Goal: Task Accomplishment & Management: Complete application form

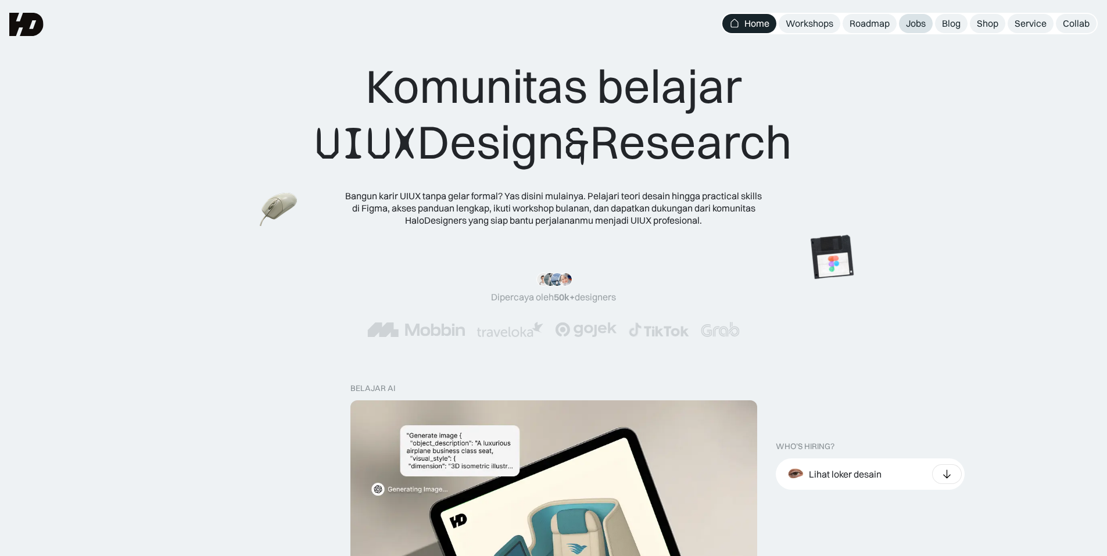
click at [908, 27] on div "Jobs" at bounding box center [916, 23] width 20 height 12
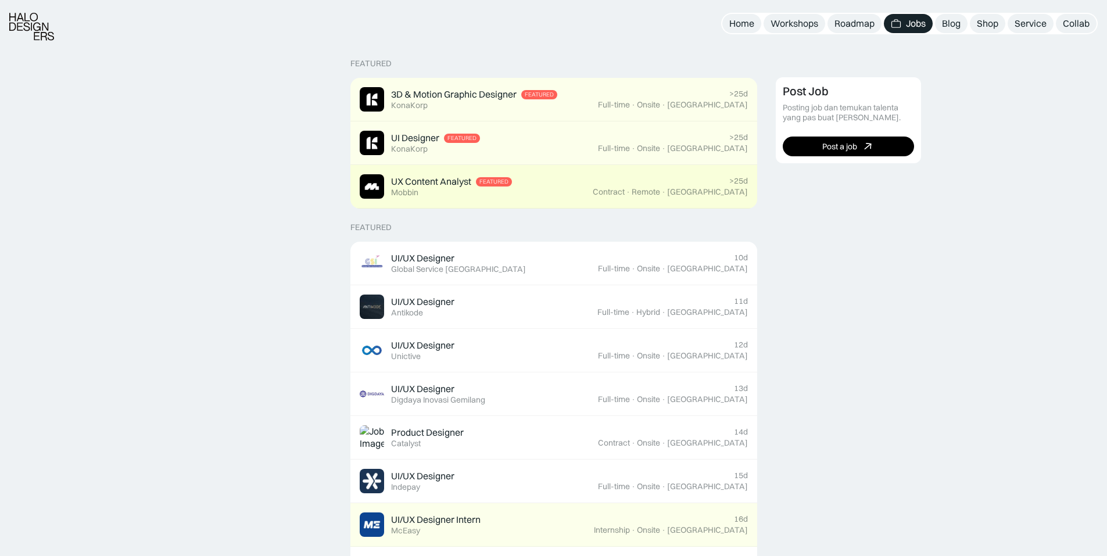
scroll to position [291, 0]
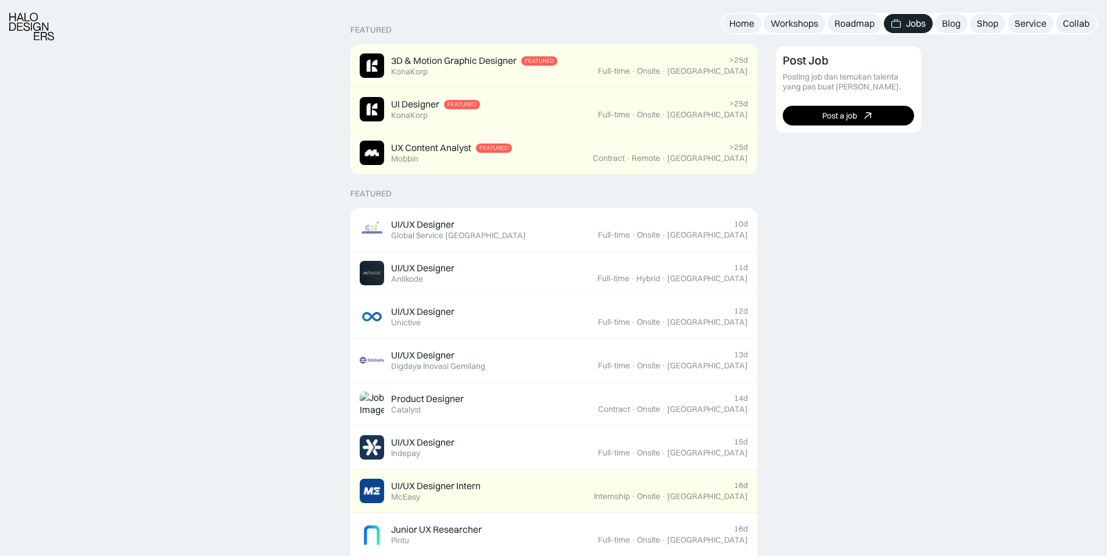
drag, startPoint x: 326, startPoint y: 191, endPoint x: 297, endPoint y: 188, distance: 28.6
drag, startPoint x: 297, startPoint y: 188, endPoint x: 273, endPoint y: 184, distance: 24.9
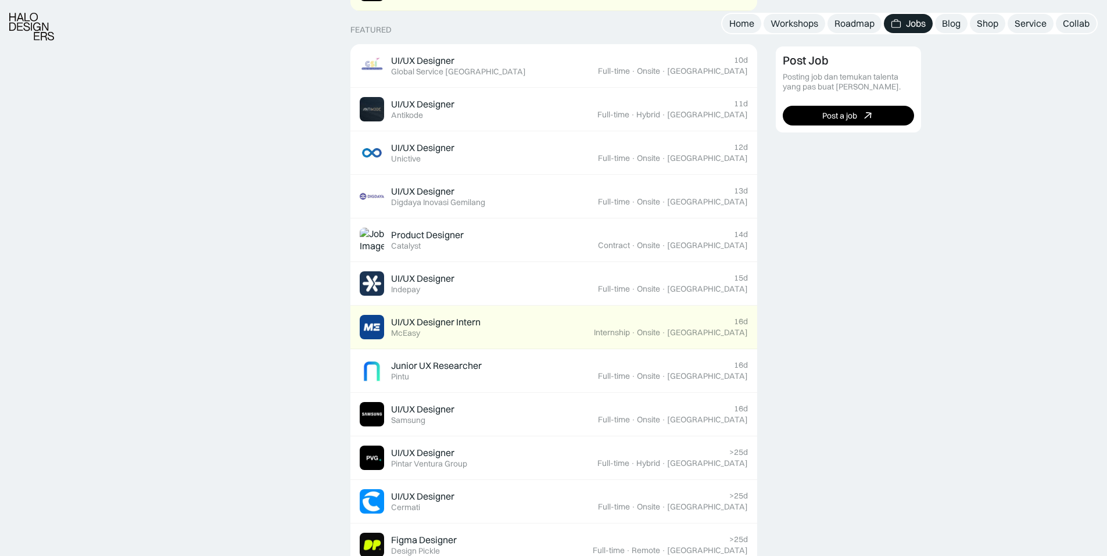
scroll to position [465, 0]
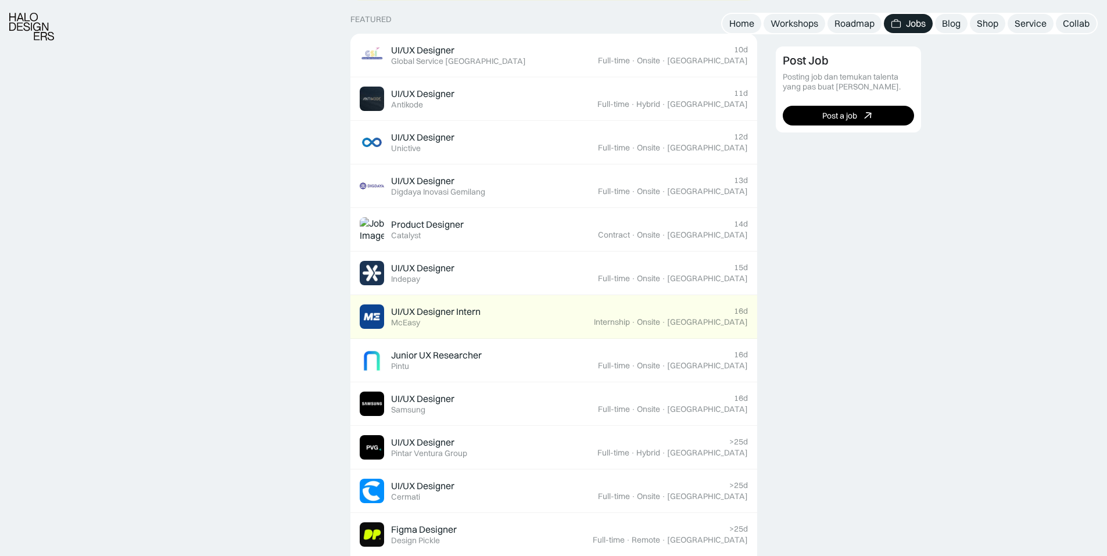
drag, startPoint x: 292, startPoint y: 162, endPoint x: 270, endPoint y: 140, distance: 31.2
click at [270, 141] on div "Featured 3D & Motion Graphic Designer Featured KonaKorp >25d Full-time · Onsite…" at bounding box center [553, 555] width 1107 height 1456
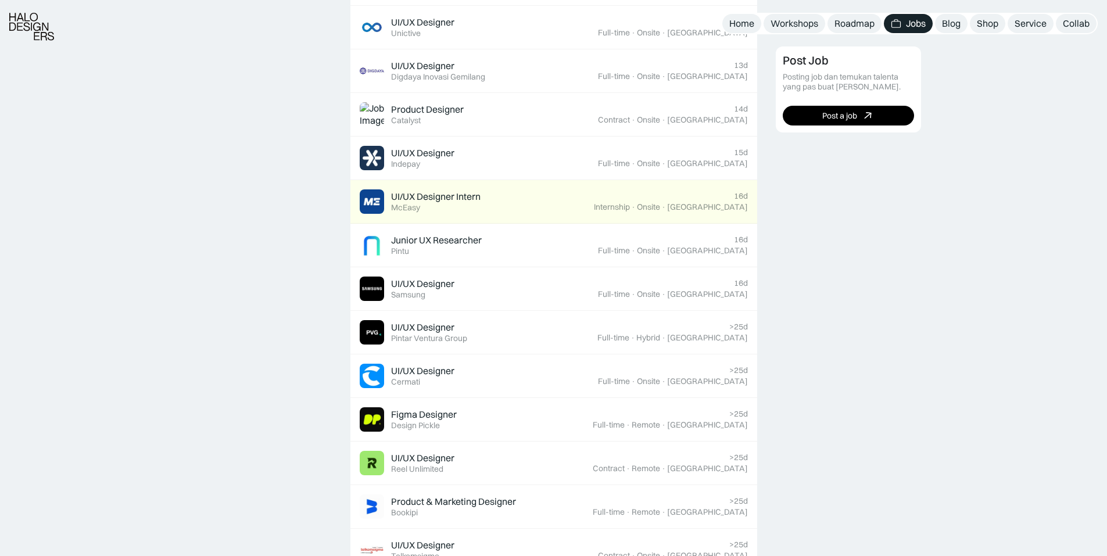
scroll to position [581, 0]
drag, startPoint x: 327, startPoint y: 176, endPoint x: 318, endPoint y: 159, distance: 19.0
click at [318, 159] on div "Featured 3D & Motion Graphic Designer Featured KonaKorp >25d Full-time · Onsite…" at bounding box center [553, 439] width 1107 height 1456
drag, startPoint x: 318, startPoint y: 159, endPoint x: 317, endPoint y: 153, distance: 5.9
click at [317, 153] on div "Featured 3D & Motion Graphic Designer Featured KonaKorp >25d Full-time · Onsite…" at bounding box center [553, 439] width 1107 height 1456
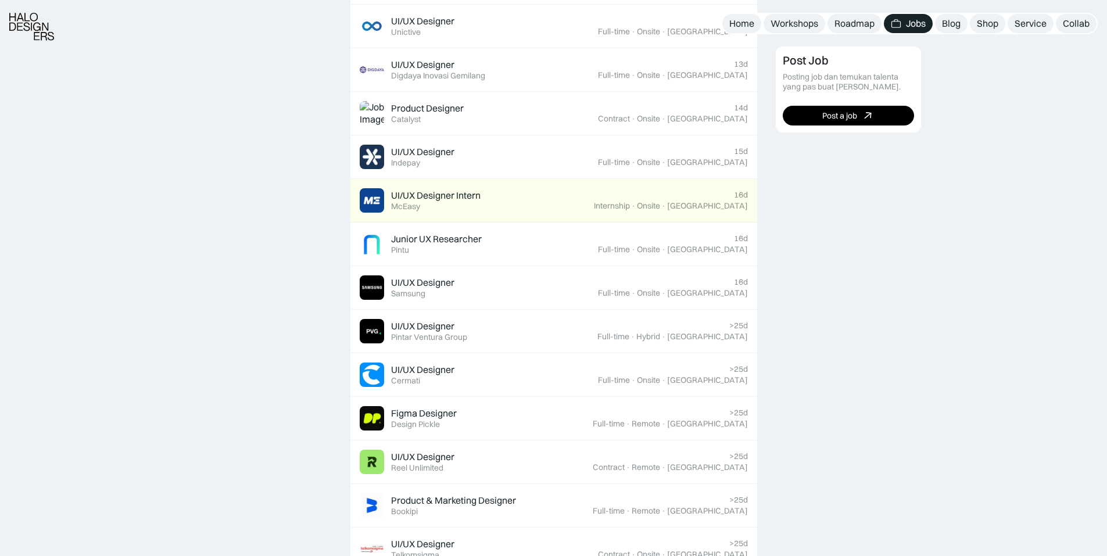
drag, startPoint x: 317, startPoint y: 168, endPoint x: 309, endPoint y: 156, distance: 14.4
click at [309, 156] on div "Featured 3D & Motion Graphic Designer Featured KonaKorp >25d Full-time · Onsite…" at bounding box center [553, 439] width 1107 height 1456
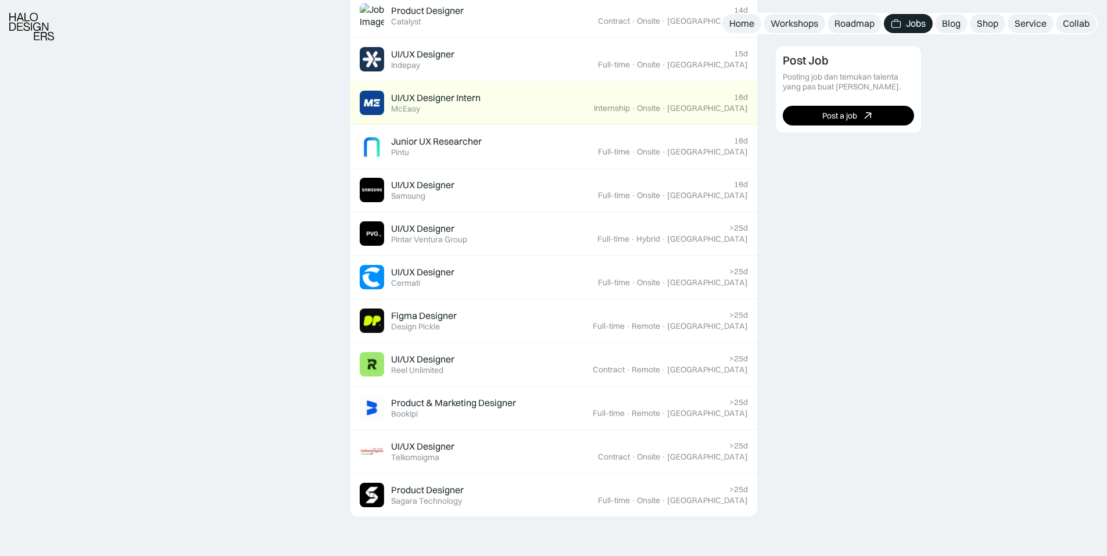
scroll to position [756, 0]
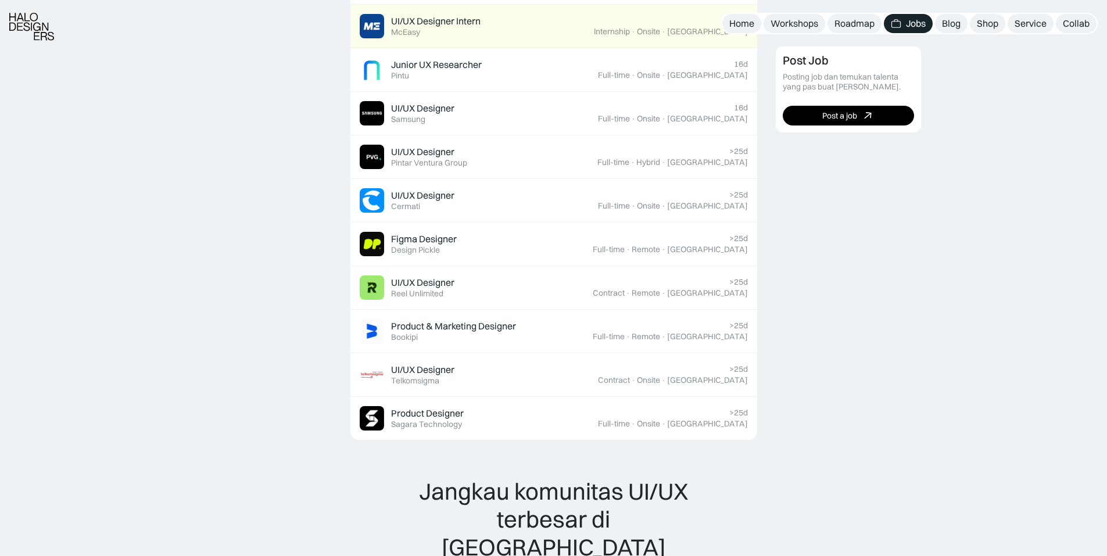
drag, startPoint x: 310, startPoint y: 163, endPoint x: 290, endPoint y: 147, distance: 25.6
click at [290, 147] on div "Featured 3D & Motion Graphic Designer Featured KonaKorp >25d Full-time · Onsite…" at bounding box center [553, 265] width 1107 height 1456
click at [289, 145] on div "Featured 3D & Motion Graphic Designer Featured KonaKorp >25d Full-time · Onsite…" at bounding box center [553, 265] width 1107 height 1456
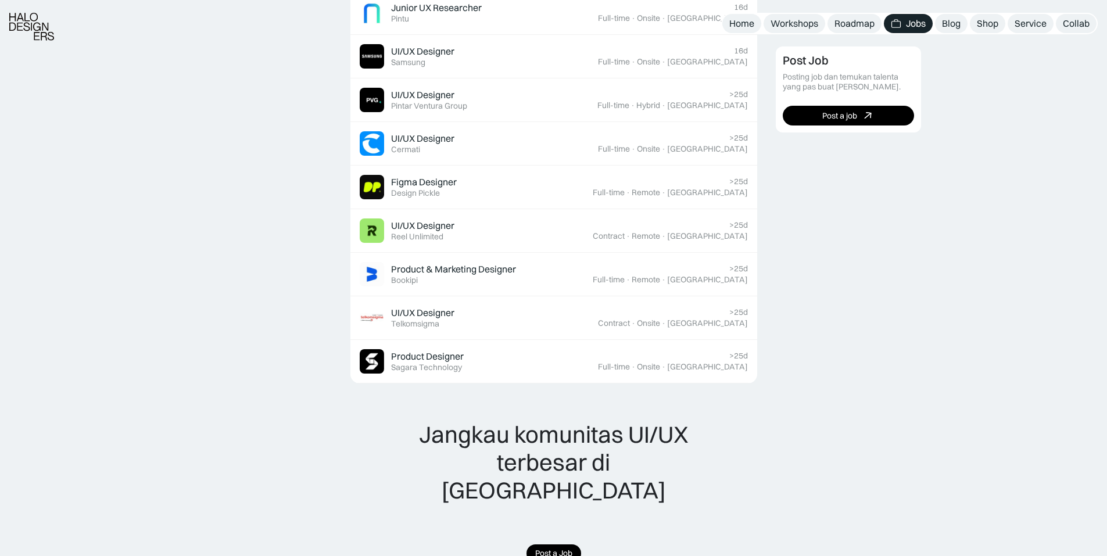
scroll to position [814, 0]
drag, startPoint x: 979, startPoint y: 139, endPoint x: 982, endPoint y: 121, distance: 17.6
click at [982, 121] on div "Post Job Posting job dan temukan talenta yang pas buat timmu. Post a job" at bounding box center [937, 203] width 323 height 1367
drag, startPoint x: 977, startPoint y: 118, endPoint x: 979, endPoint y: 109, distance: 9.5
click at [979, 109] on div "Post Job Posting job dan temukan talenta yang pas buat timmu. Post a job" at bounding box center [937, 203] width 323 height 1367
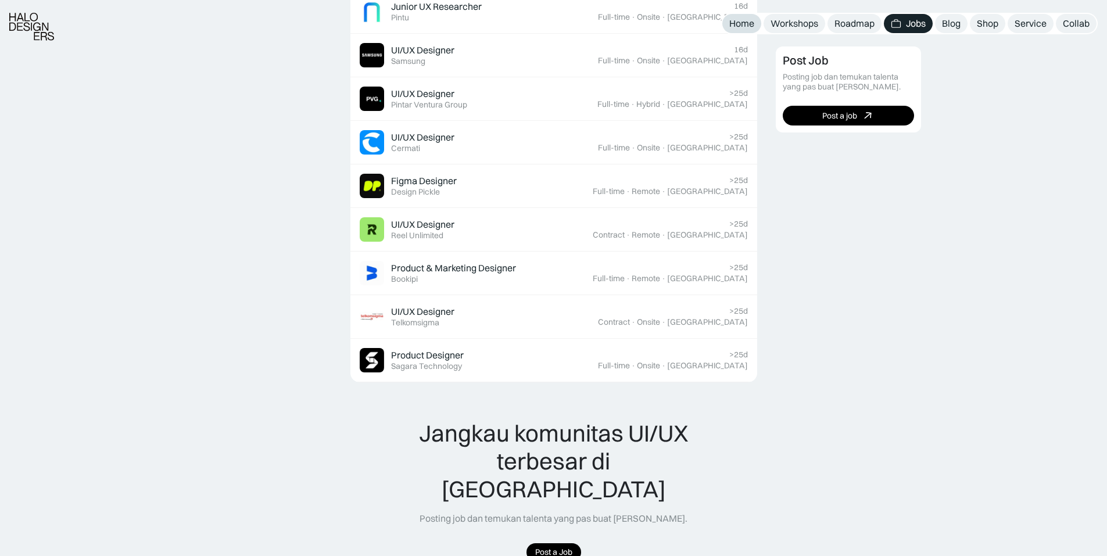
click at [746, 18] on div "Home" at bounding box center [742, 23] width 25 height 12
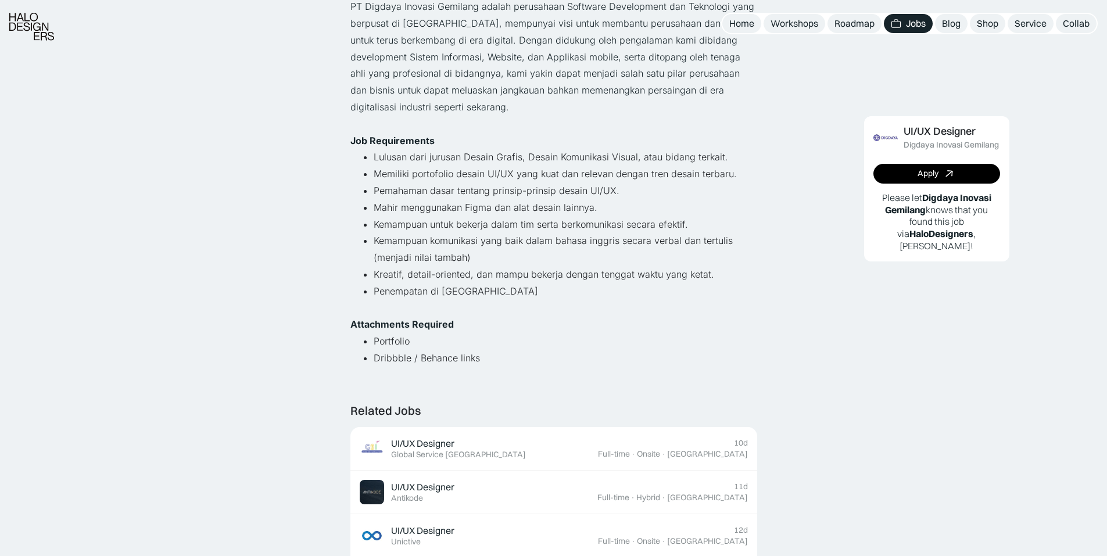
scroll to position [174, 0]
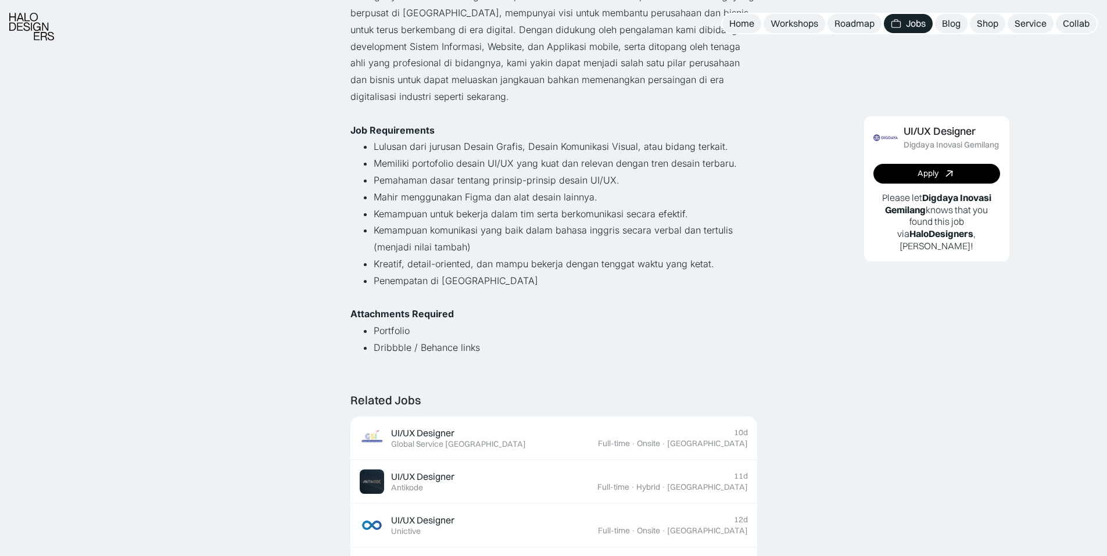
drag, startPoint x: 306, startPoint y: 196, endPoint x: 206, endPoint y: 187, distance: 101.0
click at [206, 187] on div "Lihat semua job UI/UX Designer Digdaya Inovasi Gemilang Full-time · Onsite · [G…" at bounding box center [553, 528] width 1107 height 1404
drag, startPoint x: 206, startPoint y: 187, endPoint x: 197, endPoint y: 177, distance: 13.2
click at [173, 187] on div "Lihat semua job UI/UX Designer Digdaya Inovasi Gemilang Full-time · Onsite · [G…" at bounding box center [553, 528] width 1107 height 1404
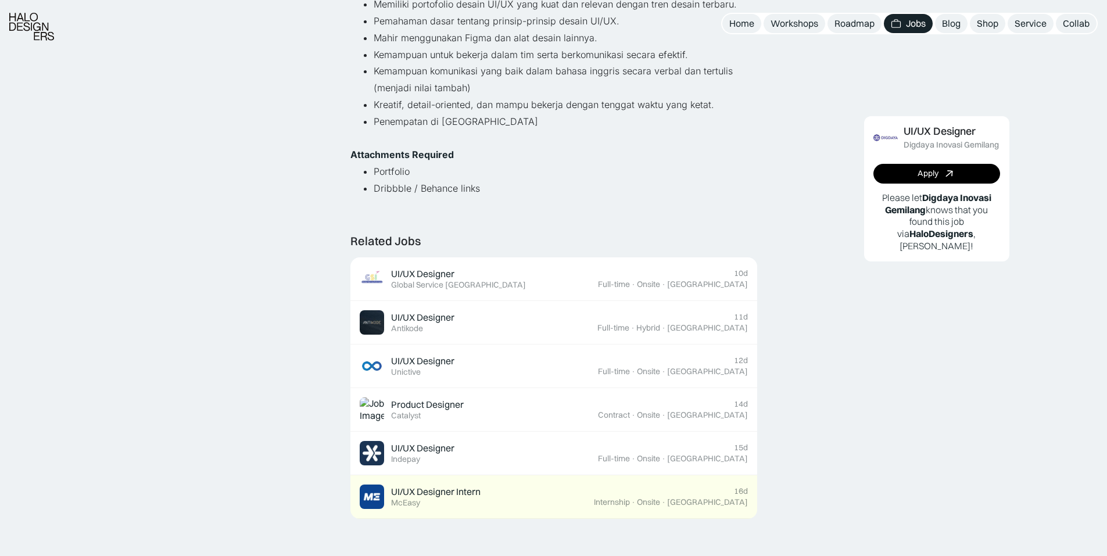
scroll to position [465, 0]
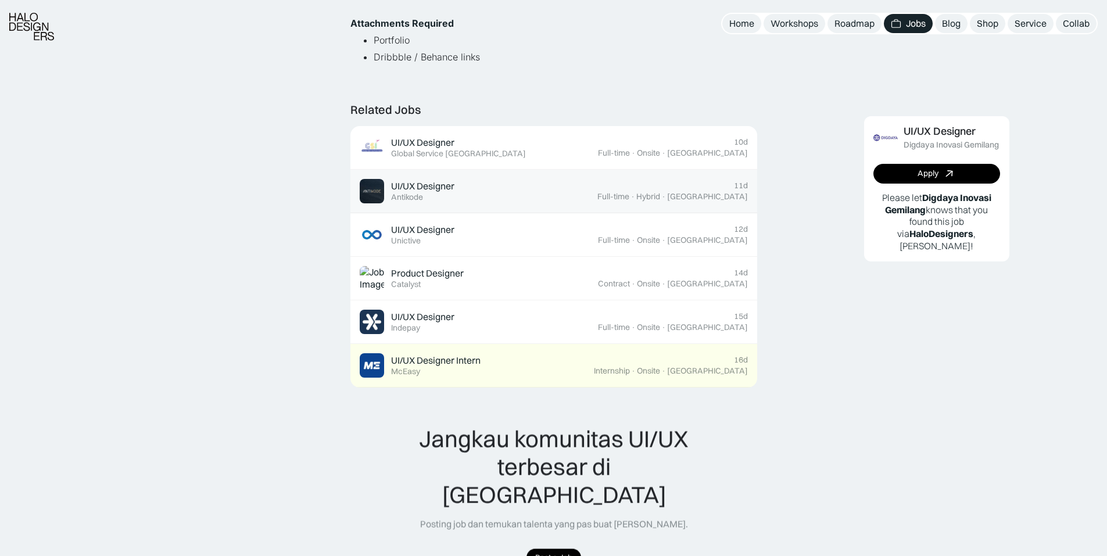
drag, startPoint x: 326, startPoint y: 198, endPoint x: 434, endPoint y: 183, distance: 108.6
click at [289, 185] on div "Lihat semua job UI/UX Designer Digdaya Inovasi Gemilang Full-time · Onsite · [G…" at bounding box center [553, 237] width 1107 height 1404
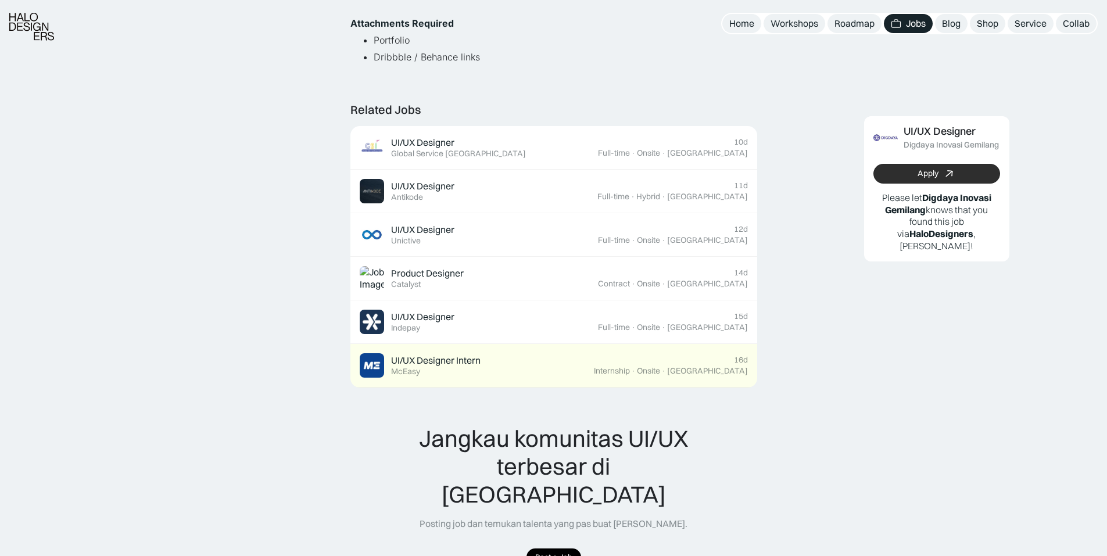
click at [957, 172] on link "Apply" at bounding box center [937, 174] width 127 height 20
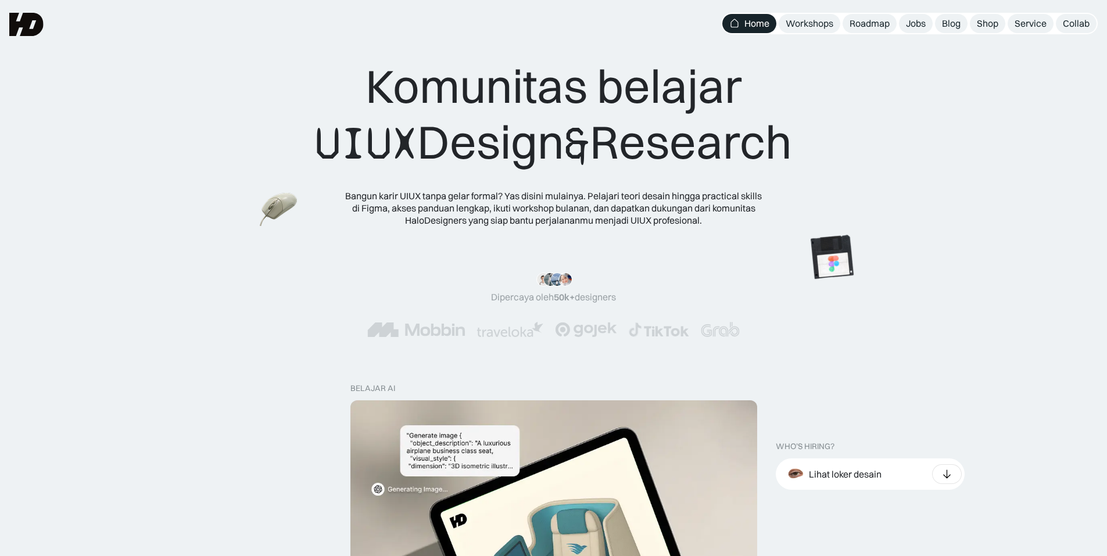
drag, startPoint x: 1017, startPoint y: 182, endPoint x: 1024, endPoint y: 160, distance: 23.2
click at [1024, 160] on div "Komunitas belajar UIUX Design & Research Bangun karir UIUX tanpa gelar formal? …" at bounding box center [554, 142] width 1014 height 168
drag, startPoint x: 1024, startPoint y: 159, endPoint x: 1031, endPoint y: 135, distance: 24.7
click at [1031, 135] on div "Komunitas belajar UIUX Design & Research Bangun karir UIUX tanpa gelar formal? …" at bounding box center [554, 142] width 1014 height 168
drag, startPoint x: 290, startPoint y: 281, endPoint x: 251, endPoint y: 269, distance: 40.6
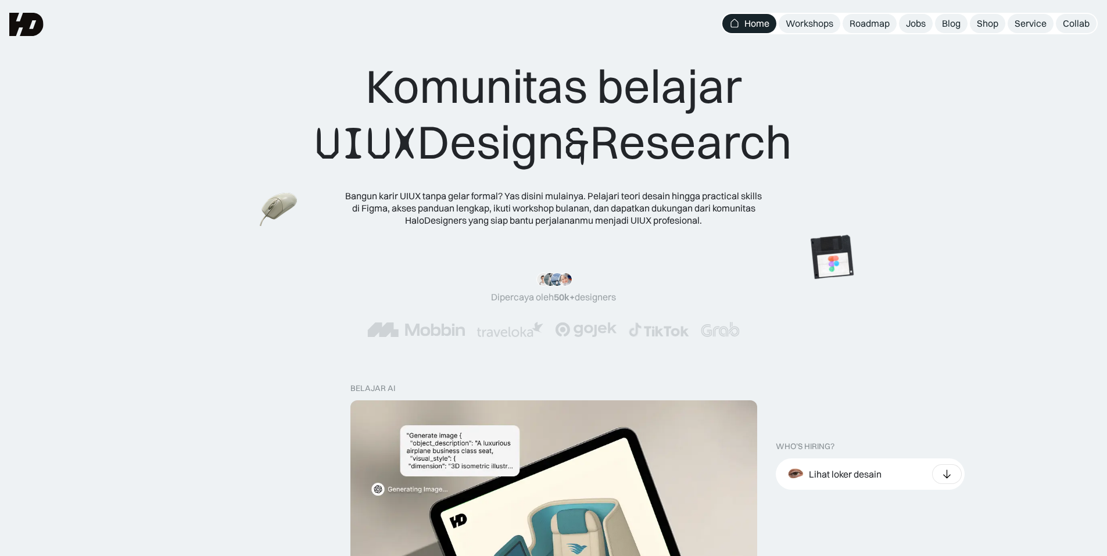
click at [251, 269] on div ""Serius, ini e-book UX pertama yang bikin gue betah baca! 📖 Penjelasannya ngali…" at bounding box center [553, 304] width 1107 height 111
drag, startPoint x: 250, startPoint y: 269, endPoint x: 239, endPoint y: 270, distance: 10.5
click at [239, 270] on div ""Serius, ini e-book UX pertama yang bikin gue betah baca! 📖 Penjelasannya ngali…" at bounding box center [553, 304] width 1107 height 111
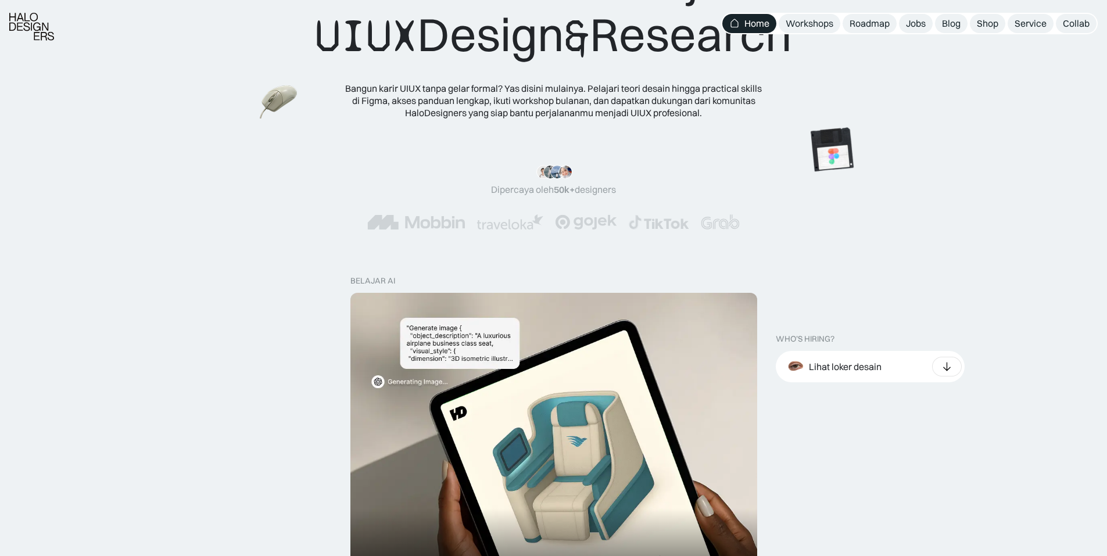
scroll to position [116, 0]
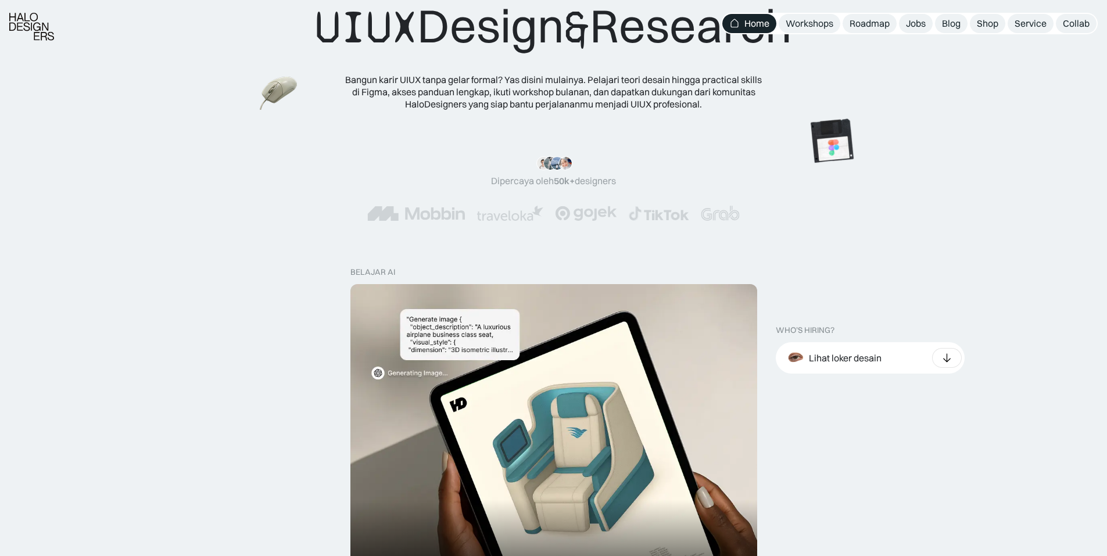
drag, startPoint x: 1002, startPoint y: 189, endPoint x: 1004, endPoint y: 175, distance: 14.1
click at [1004, 175] on div ""Serius, ini e-book UX pertama yang bikin gue betah baca! 📖 Penjelasannya ngali…" at bounding box center [554, 188] width 1014 height 65
drag, startPoint x: 1004, startPoint y: 173, endPoint x: 1010, endPoint y: 152, distance: 21.6
click at [1010, 152] on div ""Serius, ini e-book UX pertama yang bikin gue betah baca! 📖 Penjelasannya ngali…" at bounding box center [553, 188] width 1107 height 111
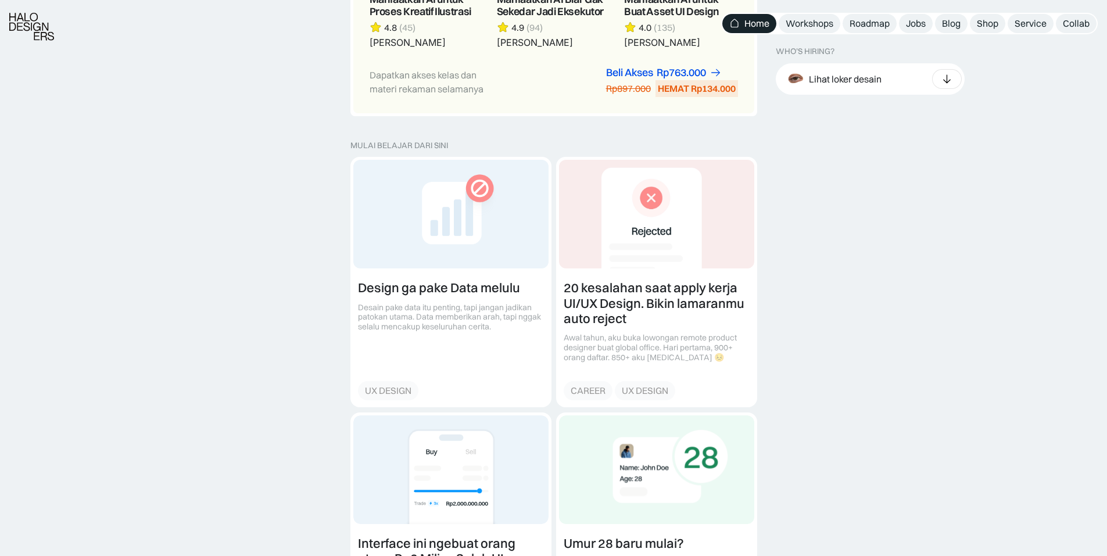
scroll to position [1511, 0]
